Goal: Task Accomplishment & Management: Use online tool/utility

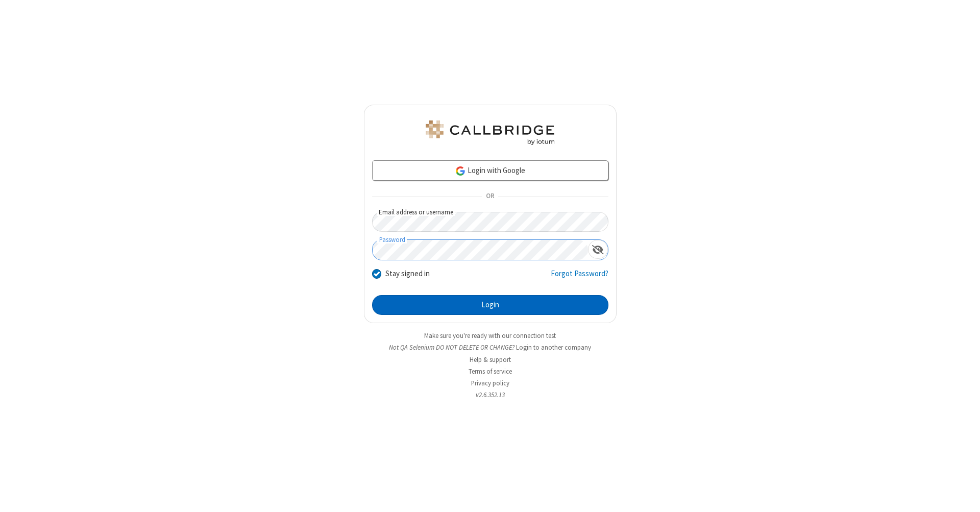
click at [490, 305] on button "Login" at bounding box center [490, 305] width 236 height 20
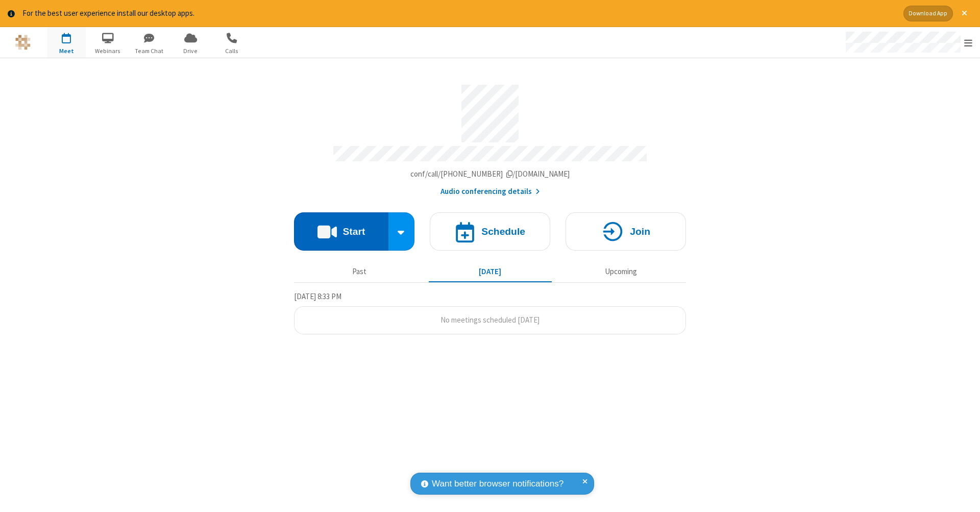
click at [341, 226] on button "Start" at bounding box center [341, 231] width 94 height 38
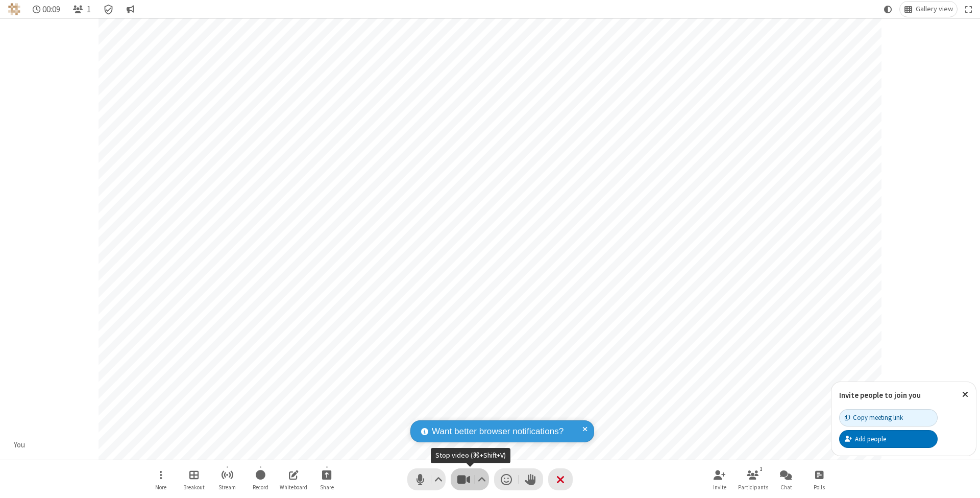
click at [464, 479] on span "Stop video (⌘+Shift+V)" at bounding box center [463, 479] width 15 height 15
click at [464, 479] on span "Start video (⌘+Shift+V)" at bounding box center [463, 479] width 15 height 15
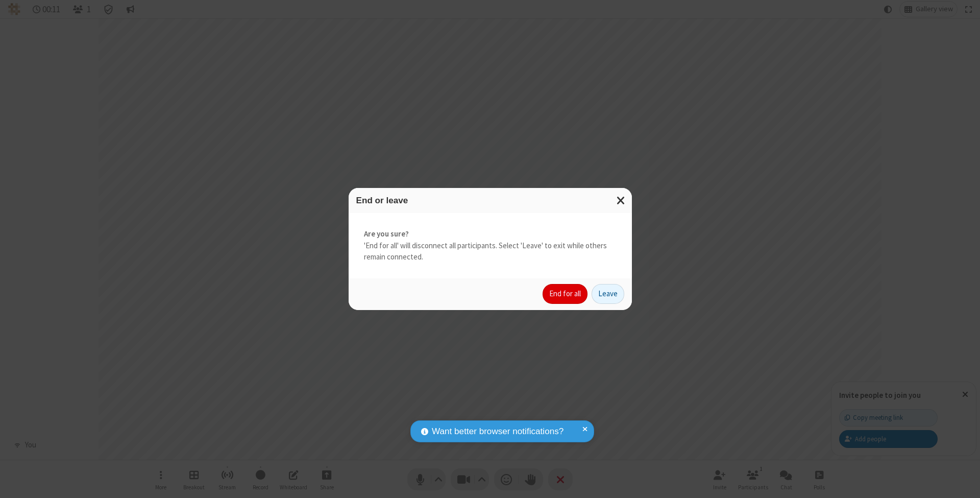
click at [566, 293] on button "End for all" at bounding box center [565, 294] width 45 height 20
